Goal: Navigation & Orientation: Find specific page/section

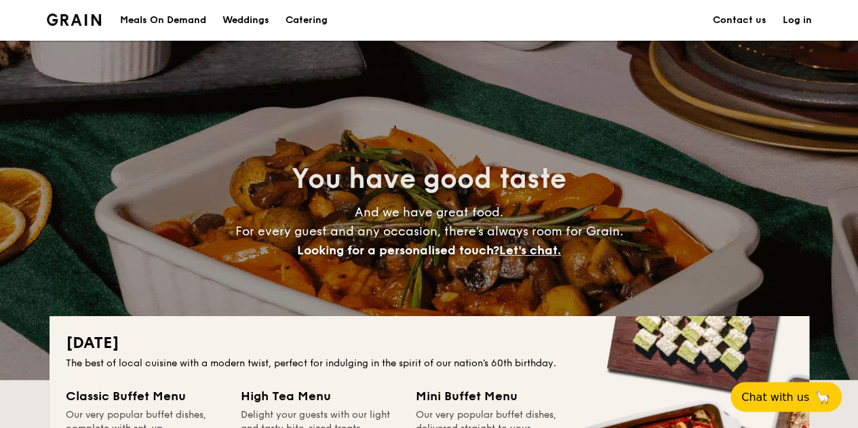
click at [153, 19] on div "Meals On Demand" at bounding box center [163, 20] width 86 height 41
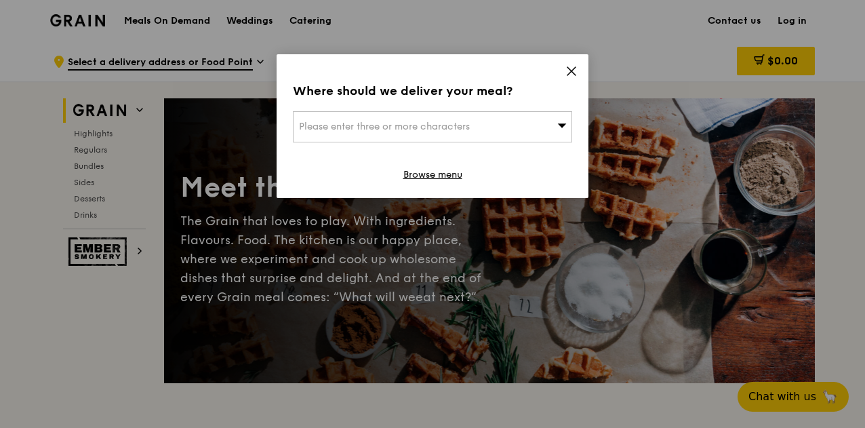
click at [445, 125] on span "Please enter three or more characters" at bounding box center [384, 127] width 171 height 12
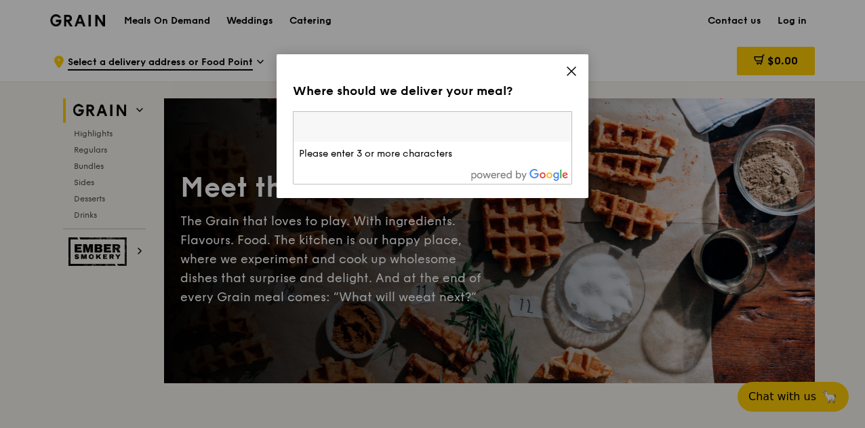
click at [567, 74] on icon at bounding box center [571, 71] width 8 height 8
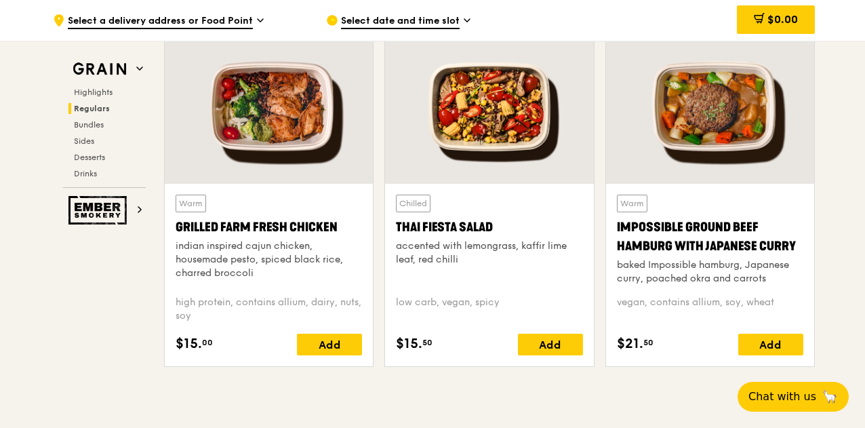
scroll to position [1491, 0]
